Goal: Information Seeking & Learning: Find specific fact

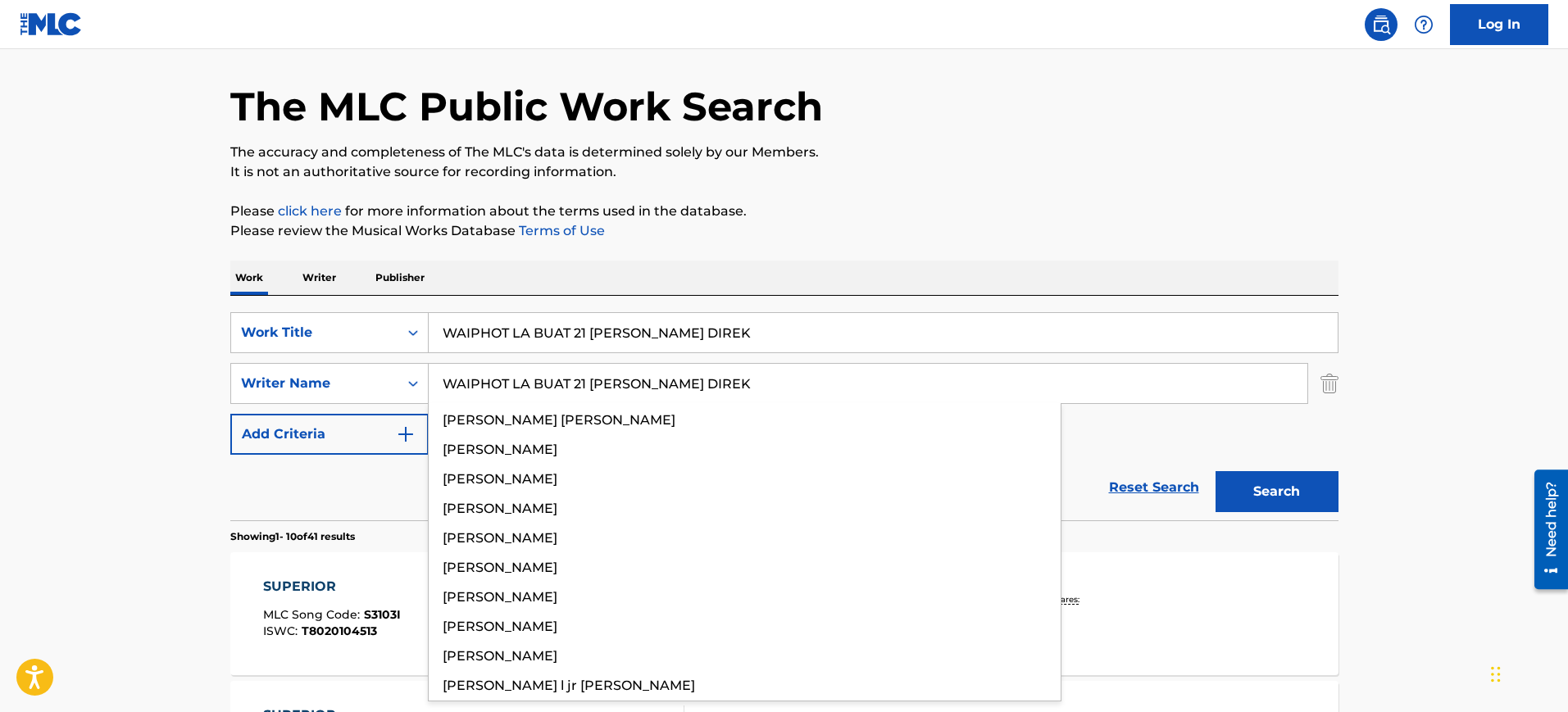
type input "WAIPHOT LA BUAT 21 [PERSON_NAME] DIREK"
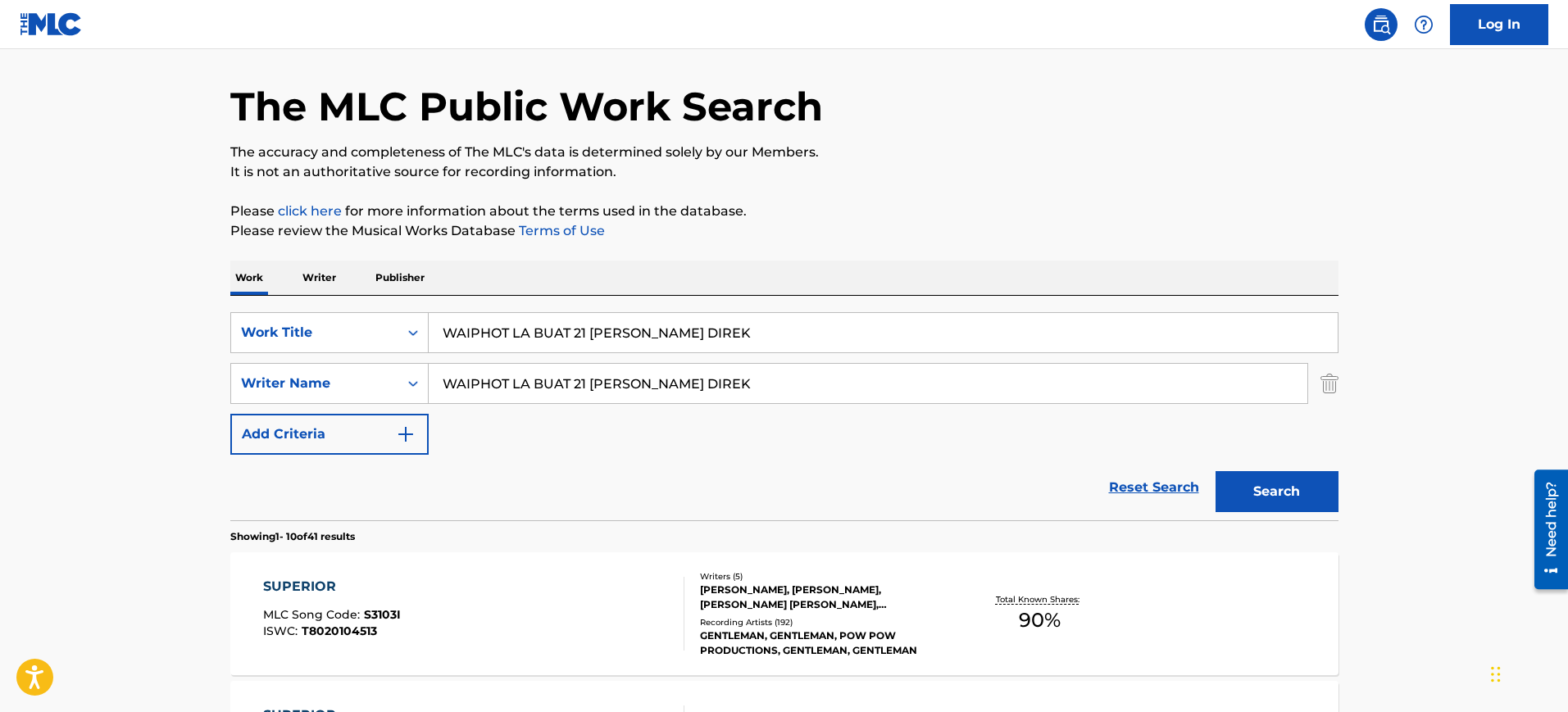
drag, startPoint x: 621, startPoint y: 339, endPoint x: 810, endPoint y: 341, distance: 189.0
click at [810, 341] on input "WAIPHOT LA BUAT 21 [PERSON_NAME] DIREK" at bounding box center [883, 333] width 909 height 39
click at [664, 326] on input "WAIPHOT LA BUAT 21 [PERSON_NAME] DIREK" at bounding box center [883, 333] width 909 height 39
drag, startPoint x: 669, startPoint y: 328, endPoint x: 891, endPoint y: 336, distance: 222.1
click at [891, 336] on input "WAIPHOT LA BUAT 21 [PERSON_NAME] DIREK" at bounding box center [883, 333] width 909 height 39
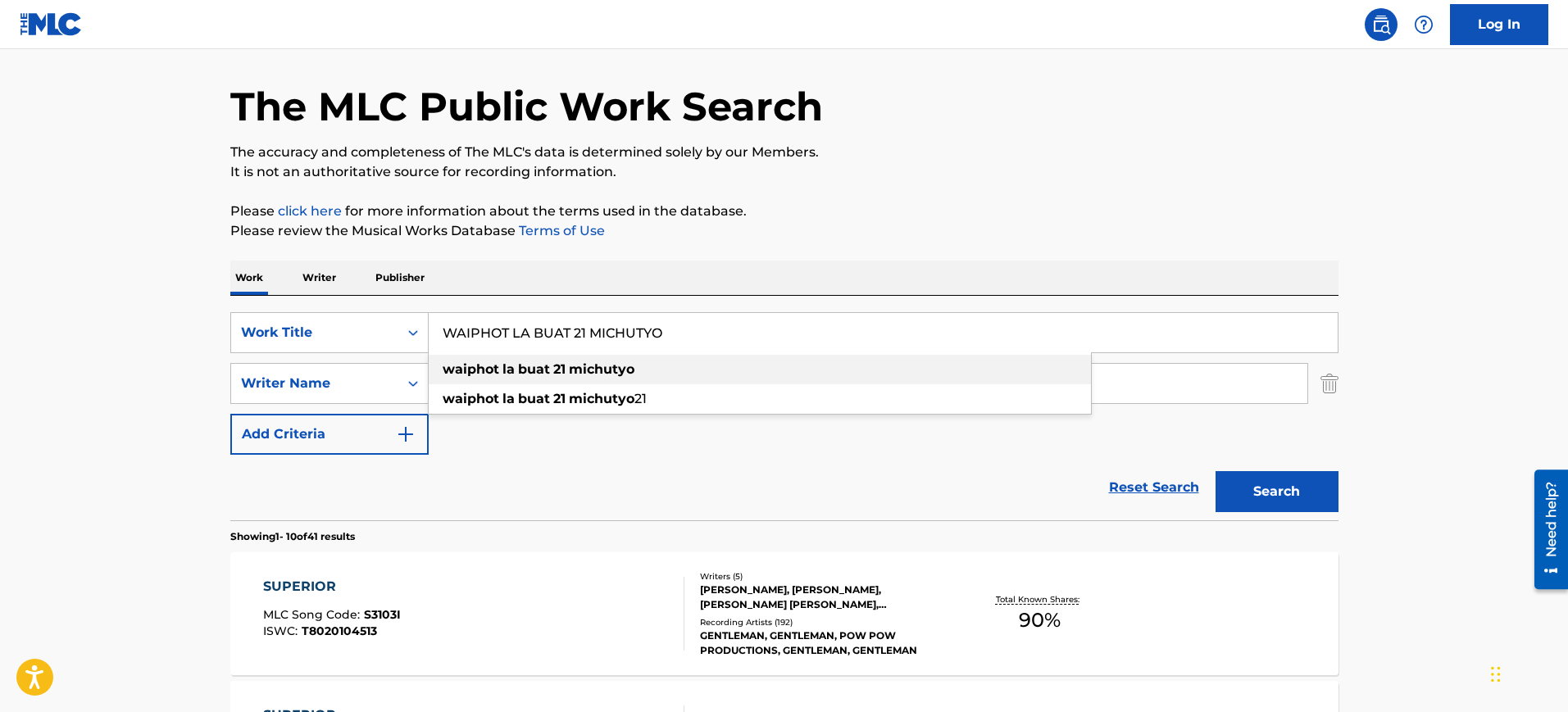
type input "WAIPHOT LA BUAT 21 MICHUTYO"
click at [804, 276] on div "Work Writer Publisher" at bounding box center [784, 278] width 1108 height 35
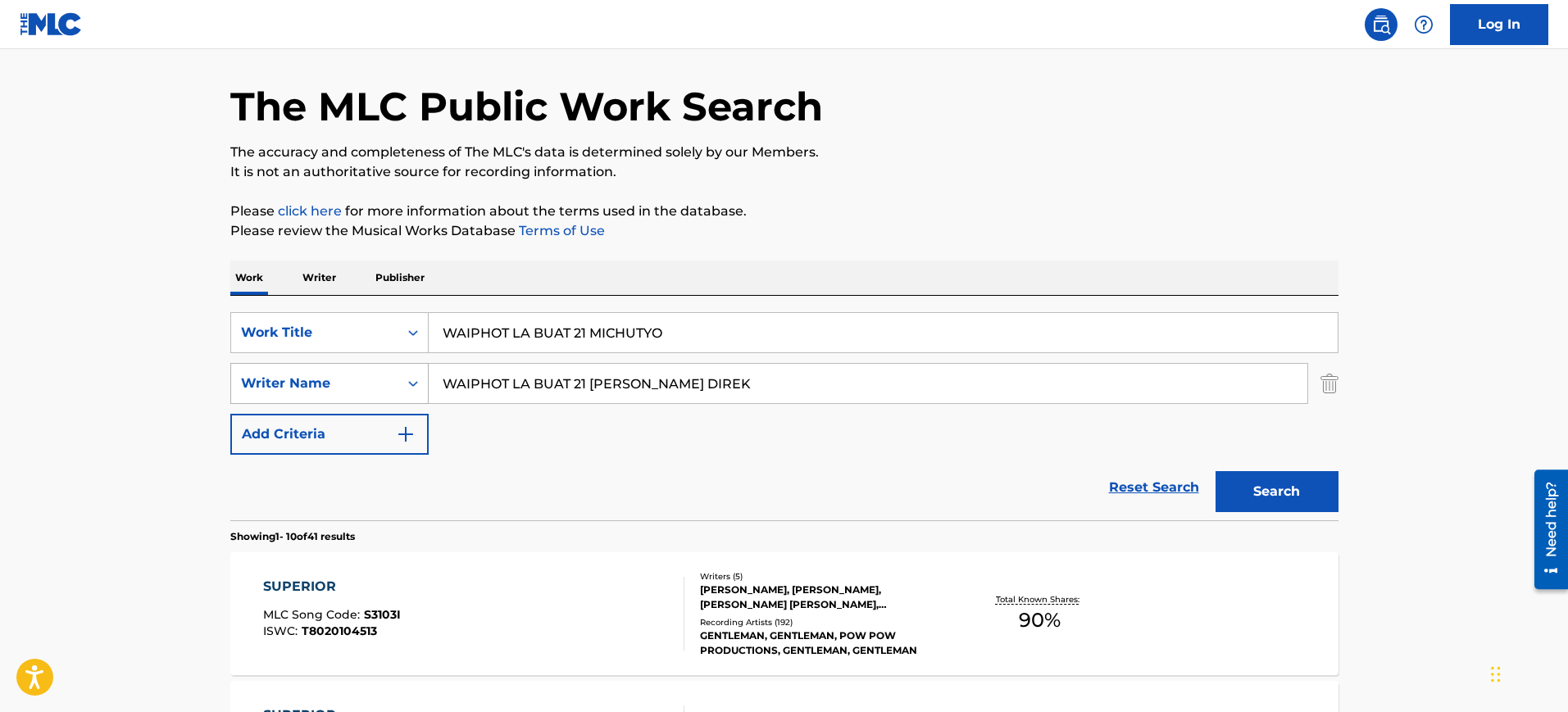
drag, startPoint x: 764, startPoint y: 380, endPoint x: 263, endPoint y: 390, distance: 501.1
click at [261, 391] on div "SearchWithCriteriacc8c3297-3a12-448d-883e-e3f48310b179 Writer Name WAIPHOT LA B…" at bounding box center [784, 384] width 1108 height 41
type input "DIREK"
click at [1215, 471] on button "Search" at bounding box center [1276, 492] width 123 height 41
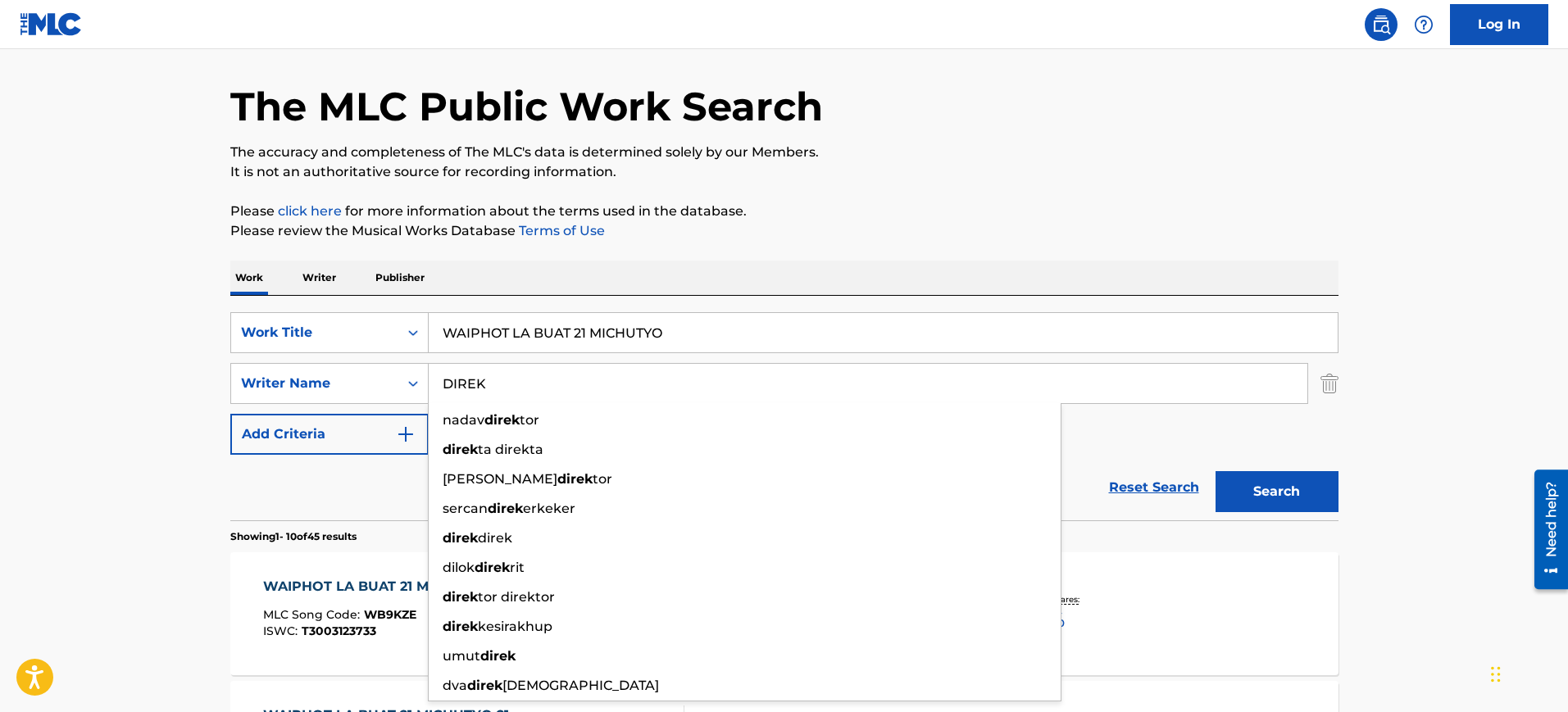
click at [921, 165] on p "It is not an authoritative source for recording information." at bounding box center [784, 172] width 1108 height 20
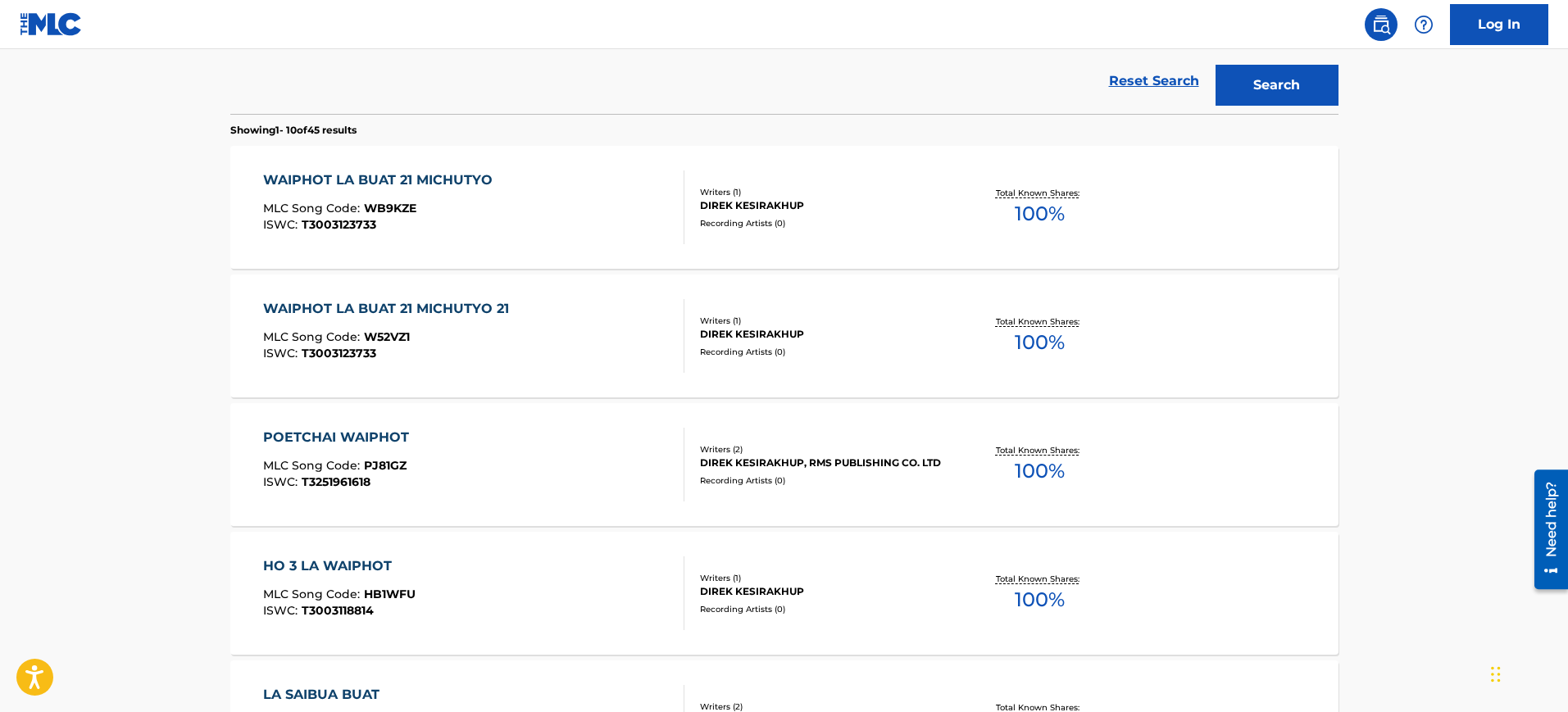
scroll to position [462, 0]
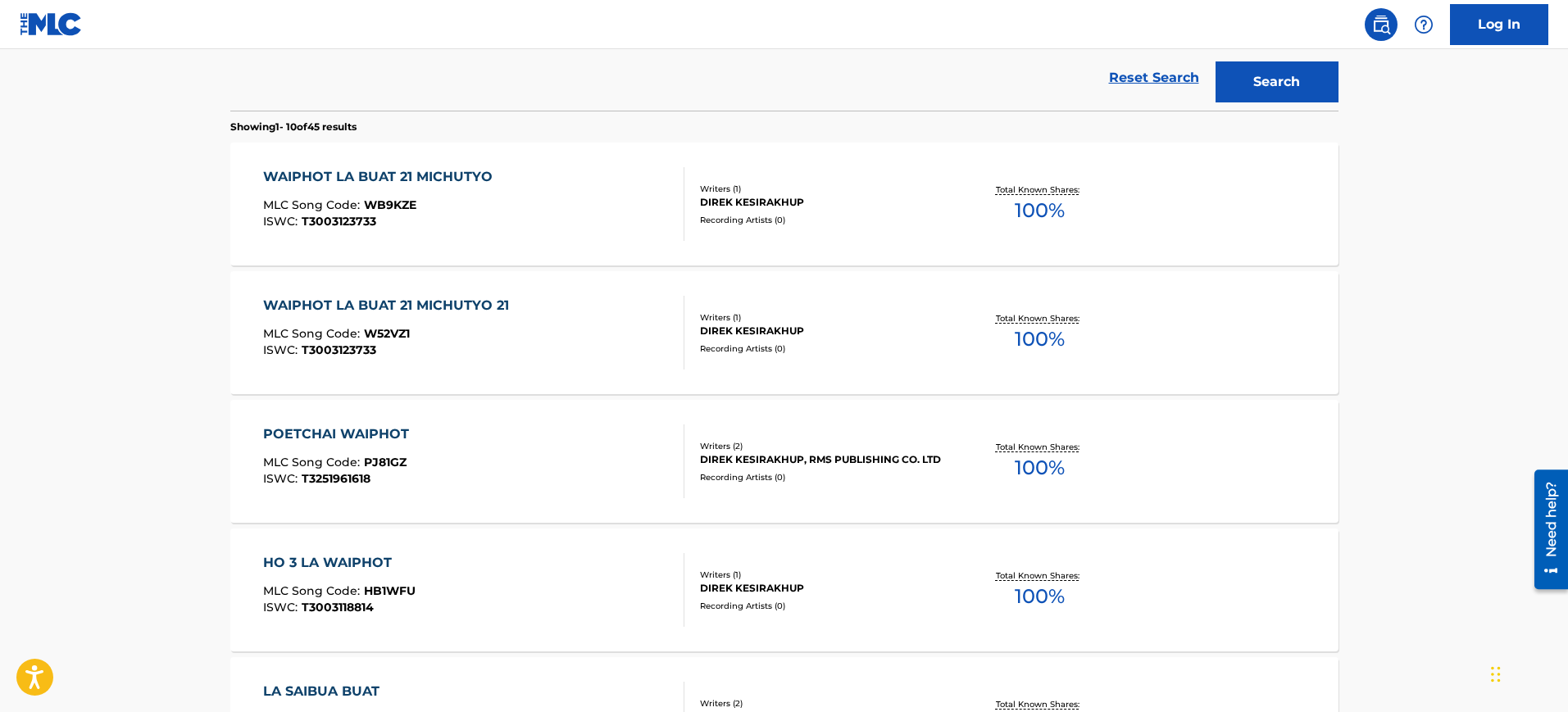
click at [447, 183] on div "WAIPHOT LA BUAT 21 MICHUTYO" at bounding box center [381, 176] width 237 height 20
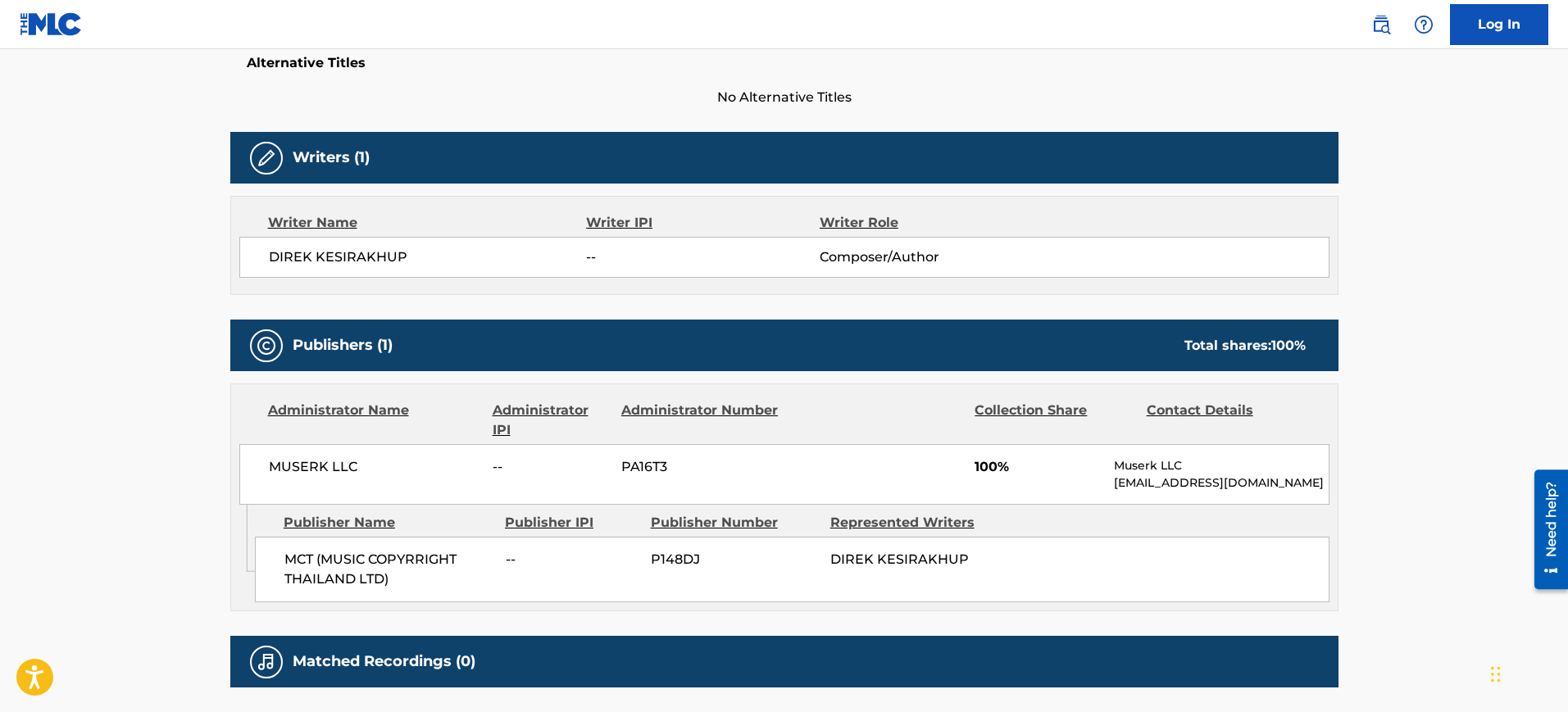
scroll to position [512, 0]
